Goal: Information Seeking & Learning: Learn about a topic

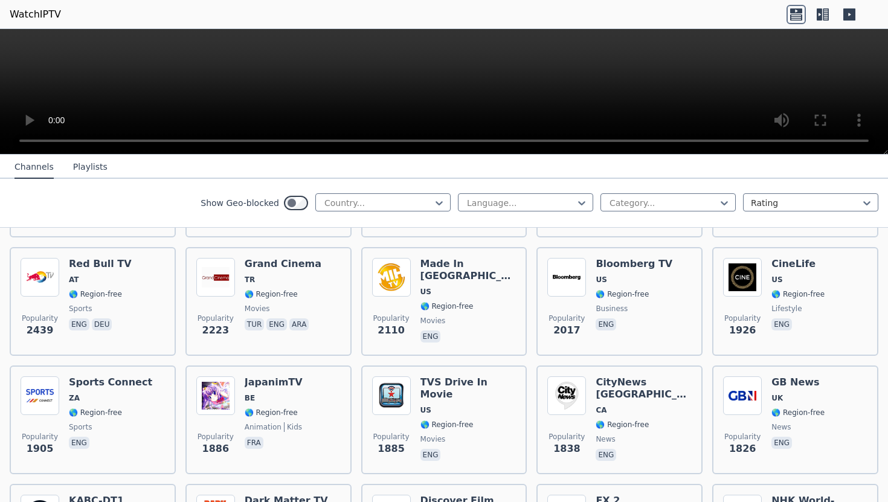
scroll to position [485, 0]
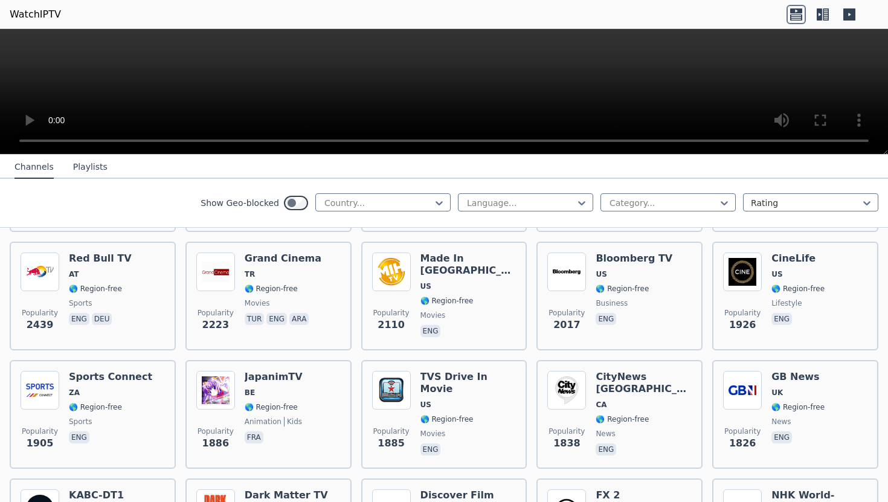
click at [298, 276] on span "TR" at bounding box center [283, 274] width 77 height 10
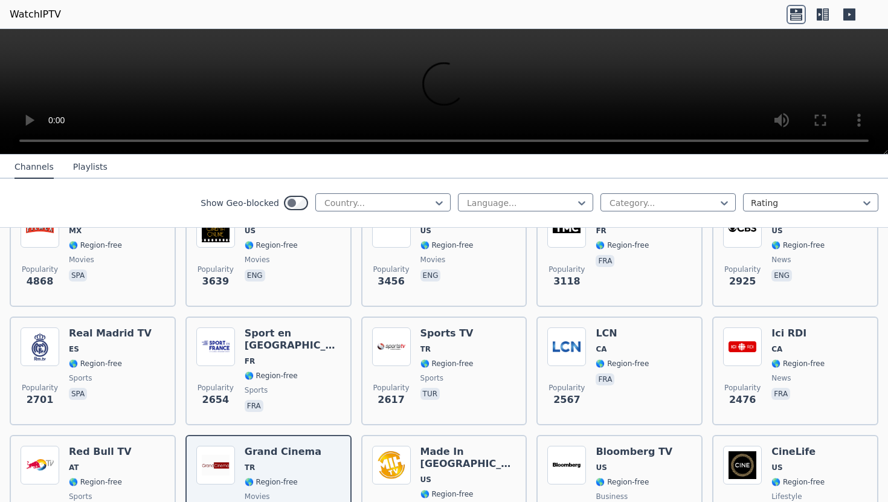
scroll to position [0, 0]
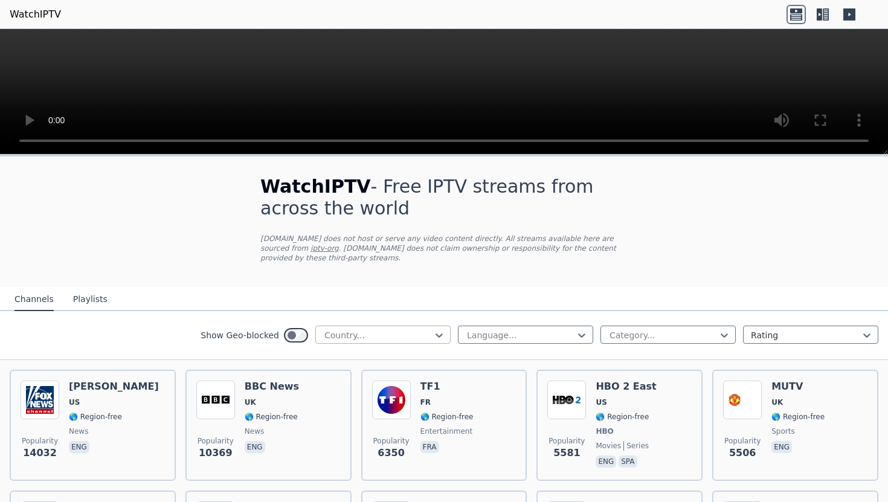
click at [364, 330] on div at bounding box center [378, 335] width 110 height 12
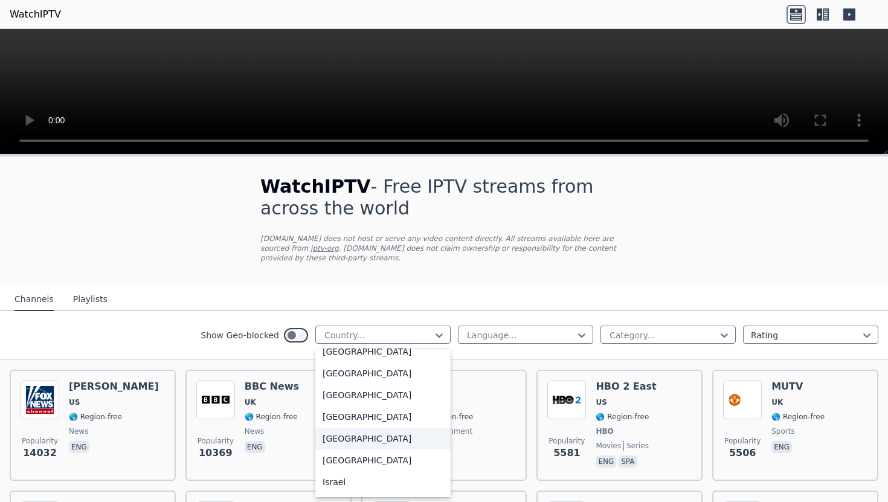
scroll to position [1853, 0]
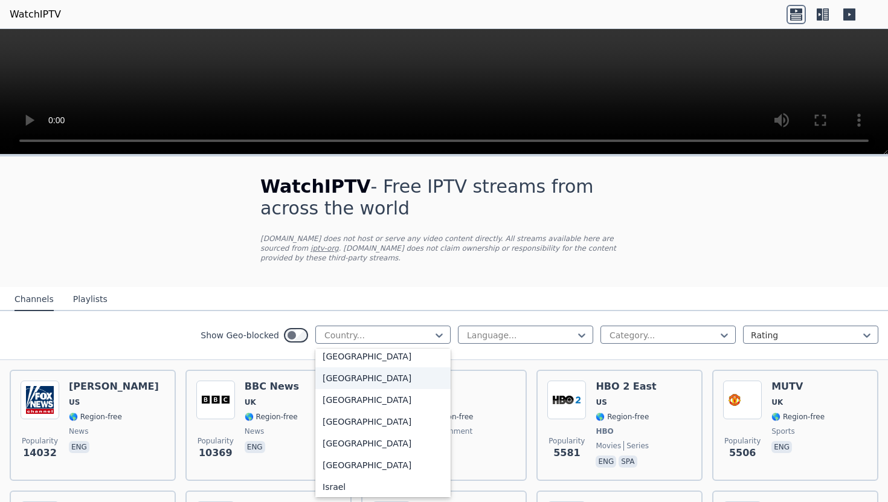
click at [348, 387] on div "[GEOGRAPHIC_DATA]" at bounding box center [382, 378] width 135 height 22
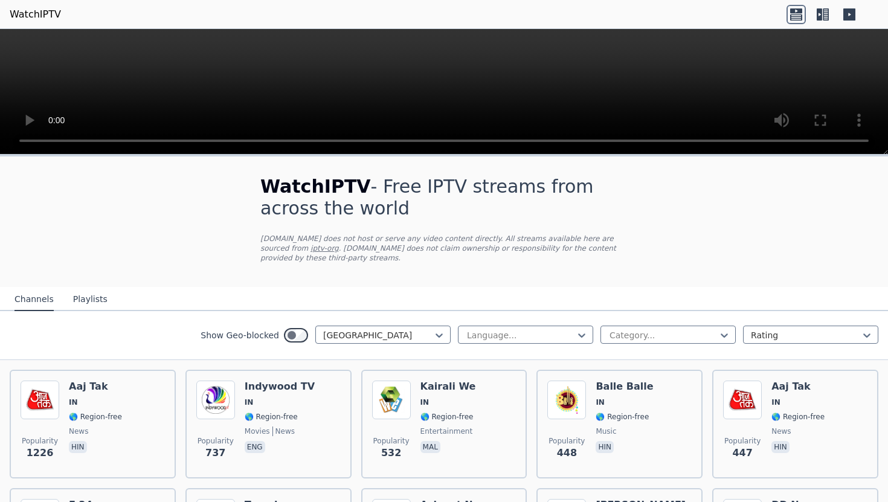
click at [473, 348] on div "Show Geo-blocked option India, selected. India Language... Category... Rating" at bounding box center [444, 335] width 888 height 49
click at [478, 333] on div at bounding box center [521, 335] width 110 height 12
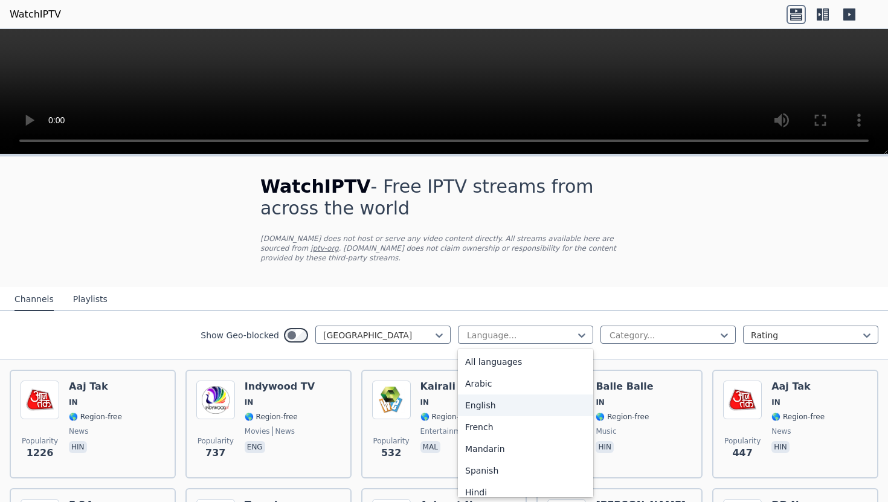
click at [504, 406] on div "English" at bounding box center [525, 405] width 135 height 22
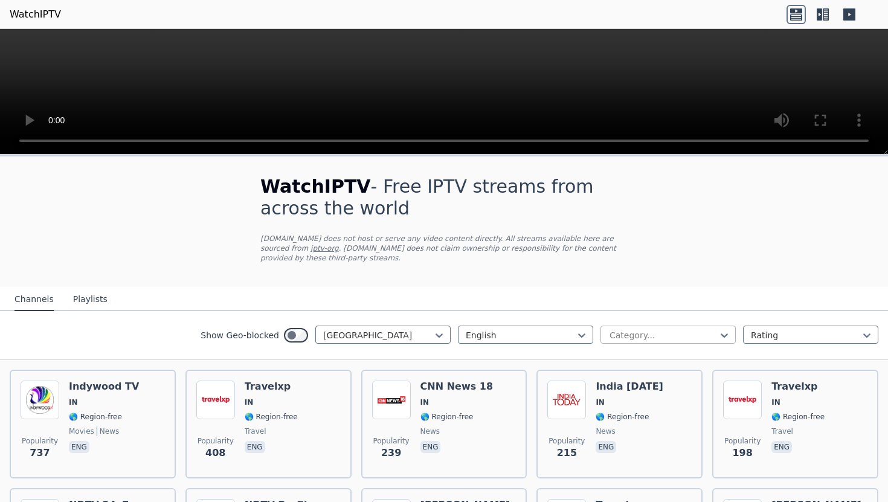
click at [633, 328] on div "Category..." at bounding box center [667, 334] width 135 height 18
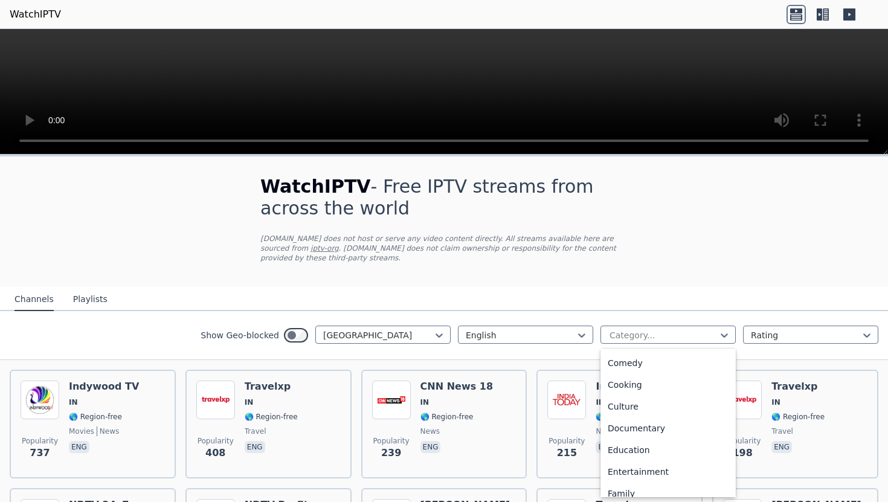
scroll to position [119, 0]
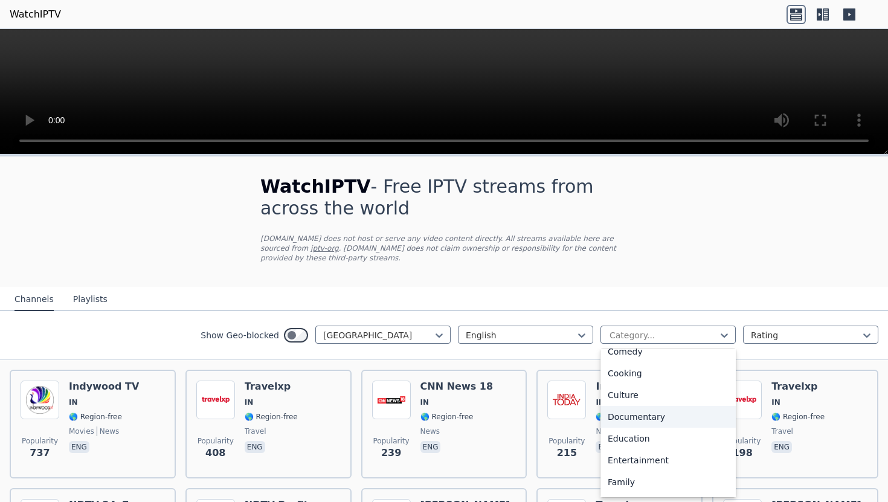
click at [628, 423] on div "Documentary" at bounding box center [667, 417] width 135 height 22
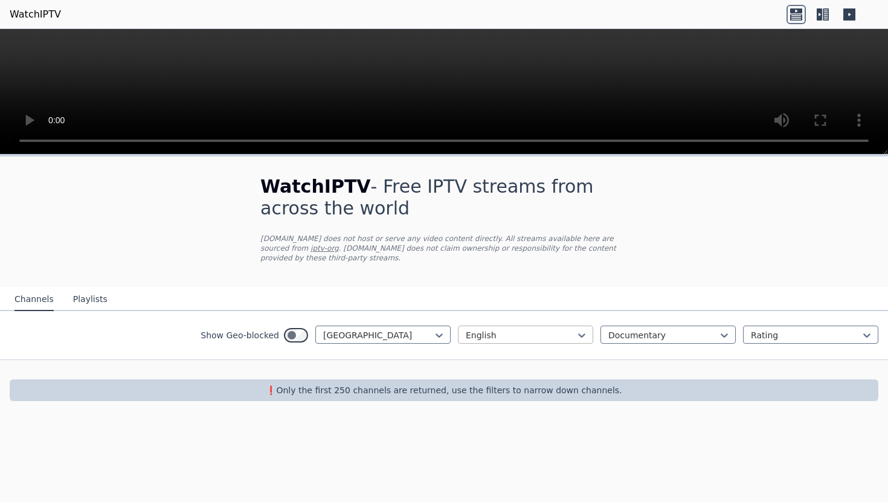
click at [547, 339] on div at bounding box center [521, 335] width 110 height 12
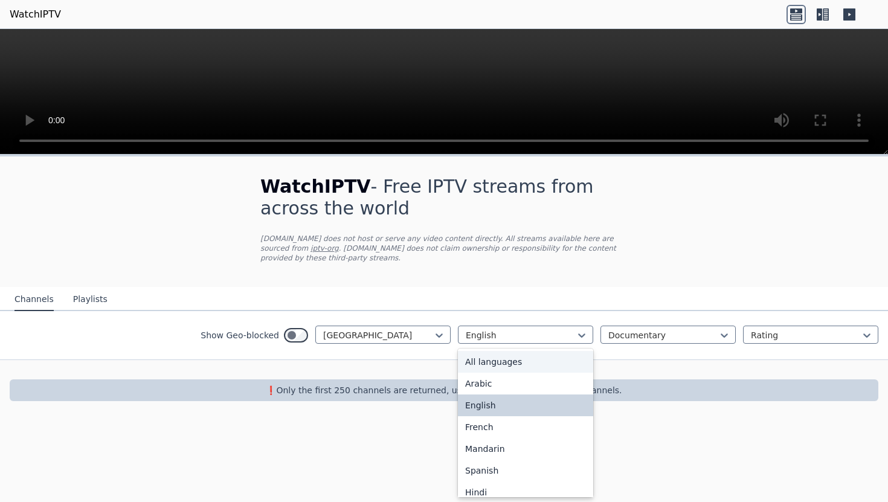
click at [535, 357] on div "All languages" at bounding box center [525, 362] width 135 height 22
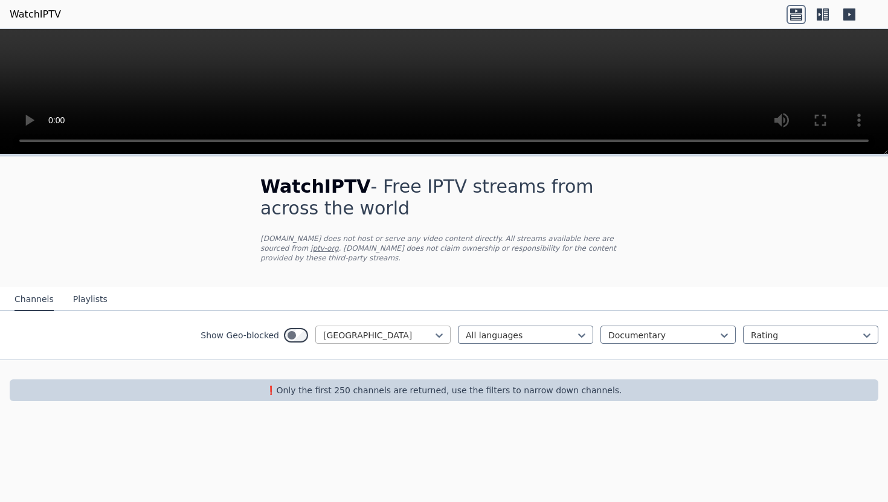
click at [406, 332] on div at bounding box center [378, 335] width 110 height 12
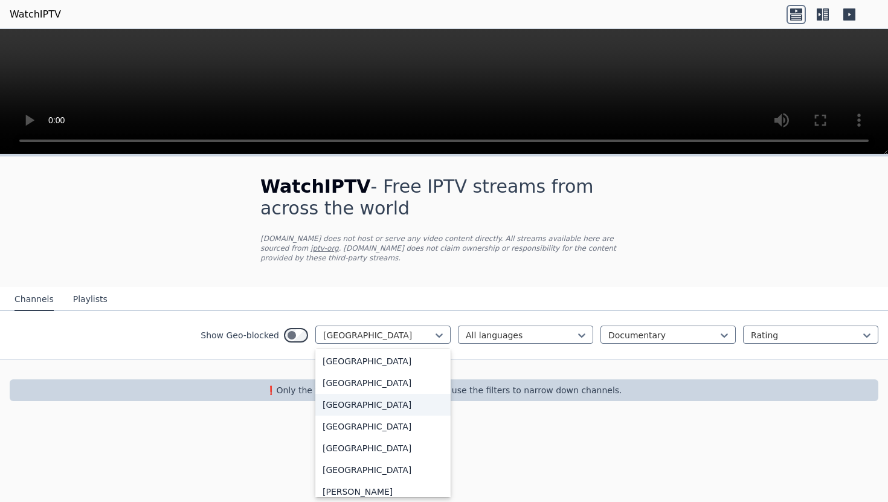
scroll to position [683, 0]
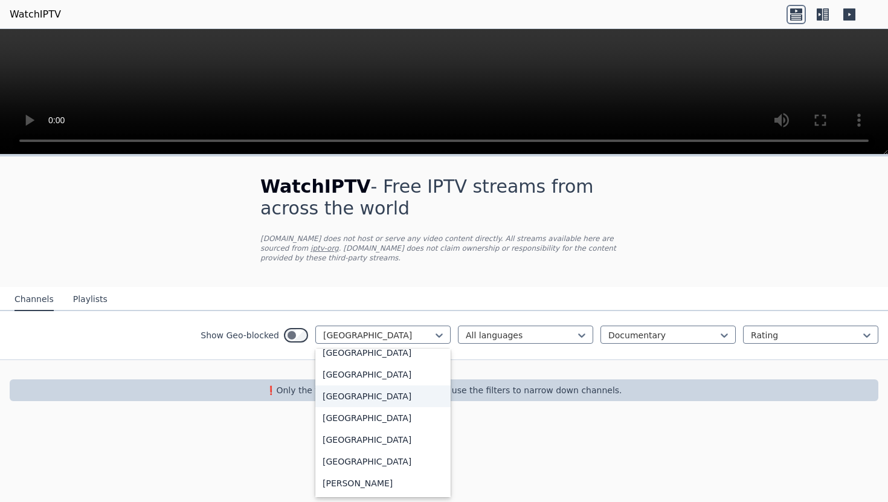
click at [345, 391] on div "[GEOGRAPHIC_DATA]" at bounding box center [382, 396] width 135 height 22
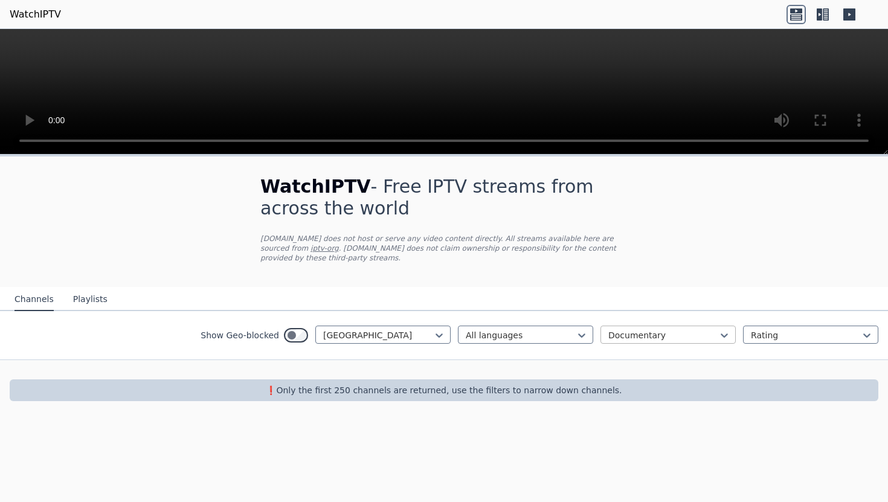
click at [656, 335] on div at bounding box center [663, 335] width 110 height 12
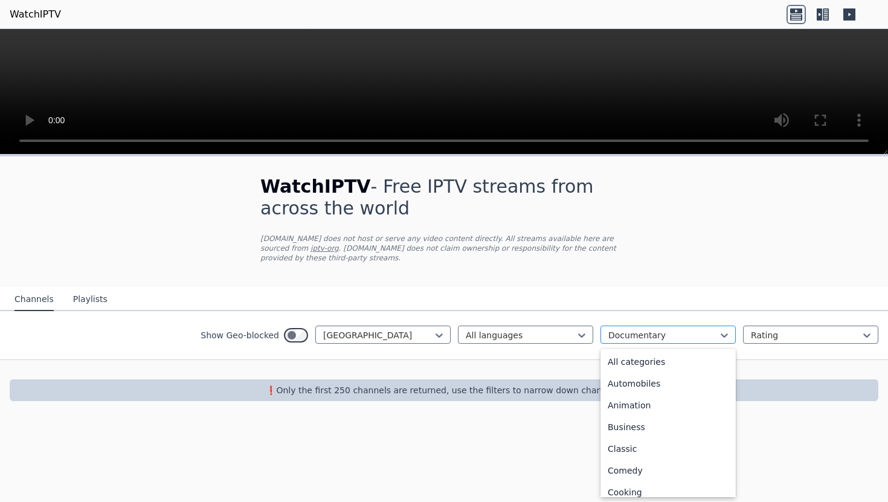
scroll to position [24, 0]
click at [529, 377] on div at bounding box center [444, 369] width 888 height 19
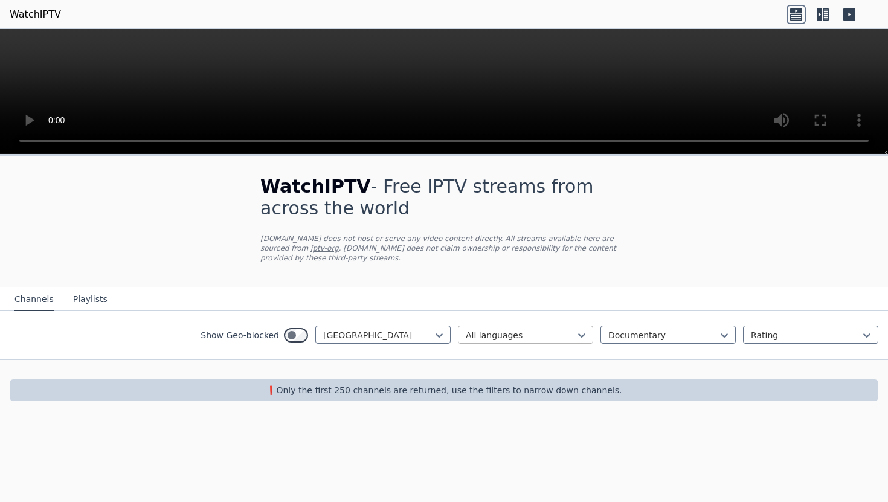
click at [554, 335] on div at bounding box center [521, 335] width 110 height 12
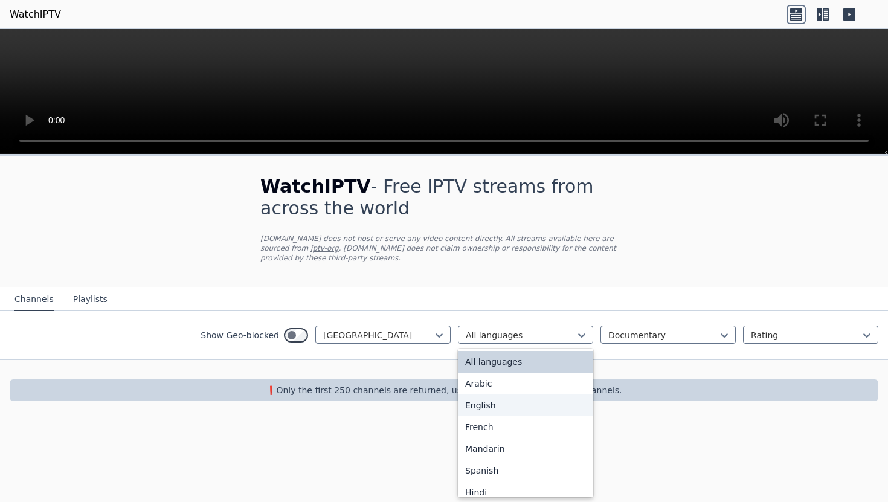
click at [512, 396] on div "English" at bounding box center [525, 405] width 135 height 22
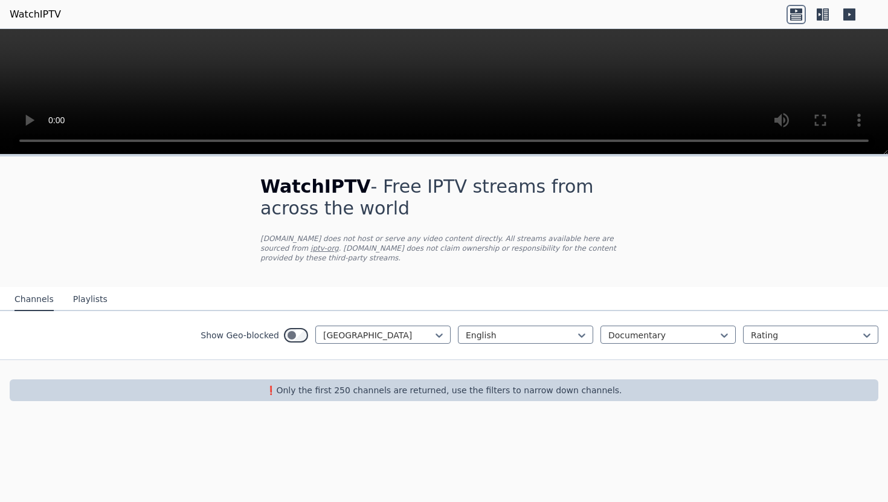
click at [32, 11] on link "WatchIPTV" at bounding box center [35, 14] width 51 height 14
click at [846, 14] on icon at bounding box center [849, 14] width 12 height 12
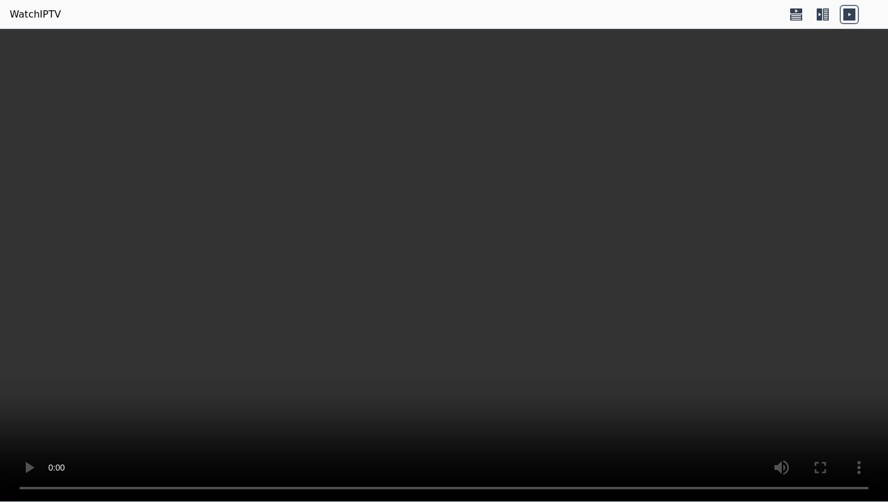
click at [28, 13] on link "WatchIPTV" at bounding box center [35, 14] width 51 height 14
